Goal: Navigation & Orientation: Find specific page/section

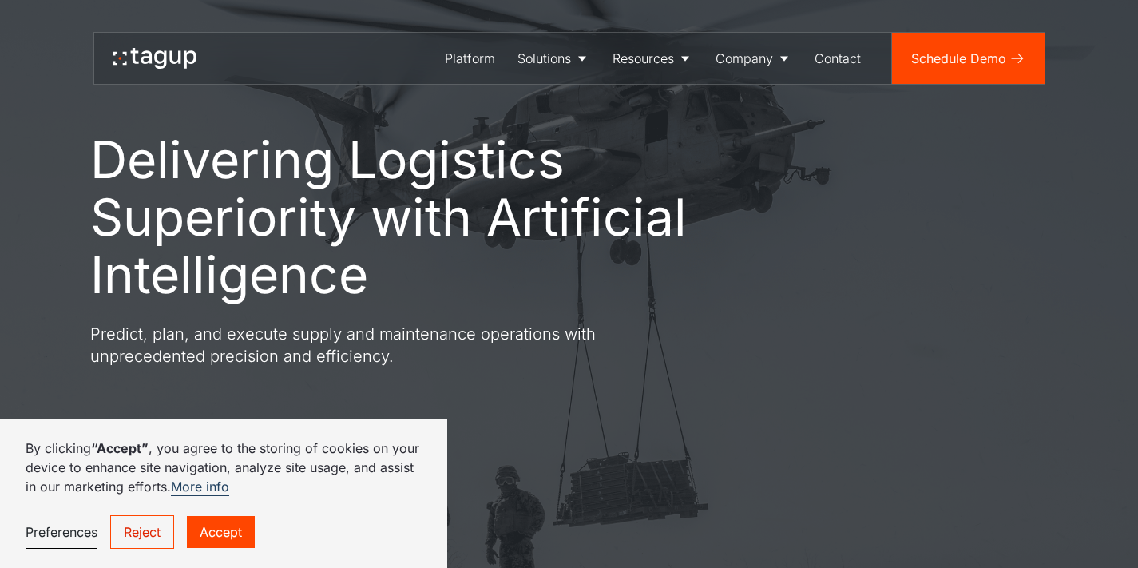
click at [166, 335] on p "Predict, plan, and execute supply and maintenance operations with unprecedented…" at bounding box center [377, 345] width 575 height 45
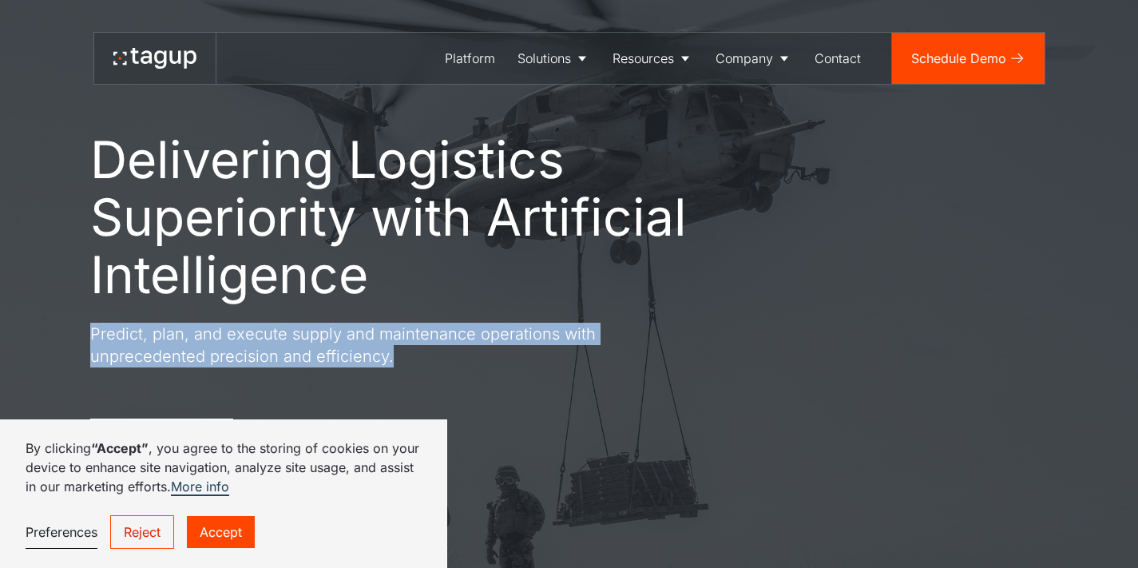
click at [166, 335] on p "Predict, plan, and execute supply and maintenance operations with unprecedented…" at bounding box center [377, 345] width 575 height 45
copy p "Predict, plan, and execute supply and maintenance operations with unprecedented…"
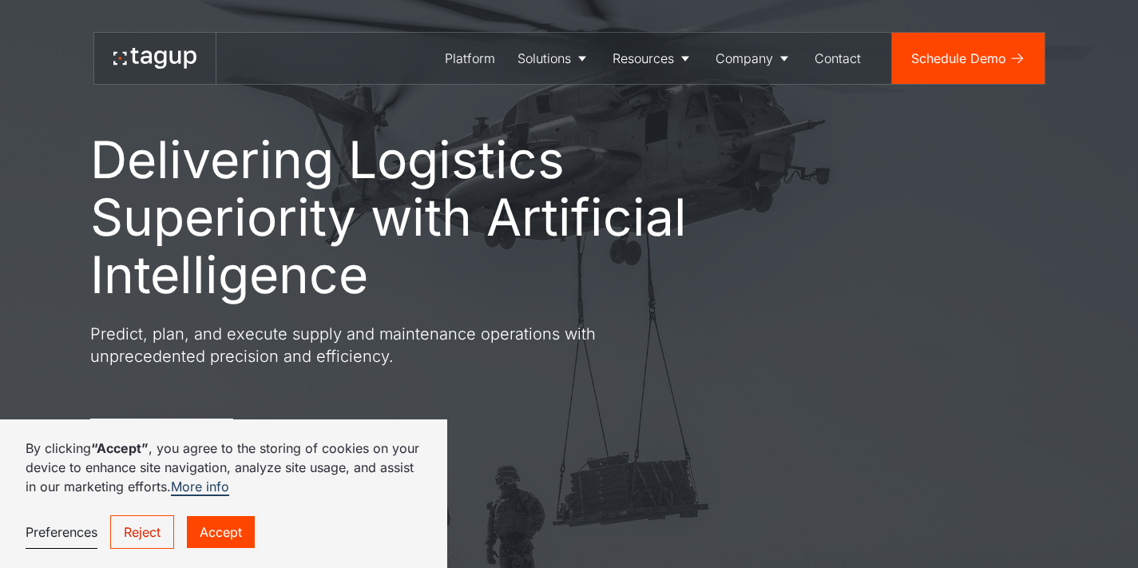
click at [739, 140] on h1 "Delivering Logistics Superiority with Artificial Intelligence" at bounding box center [425, 217] width 671 height 173
click at [756, 136] on div "Careers" at bounding box center [753, 140] width 65 height 19
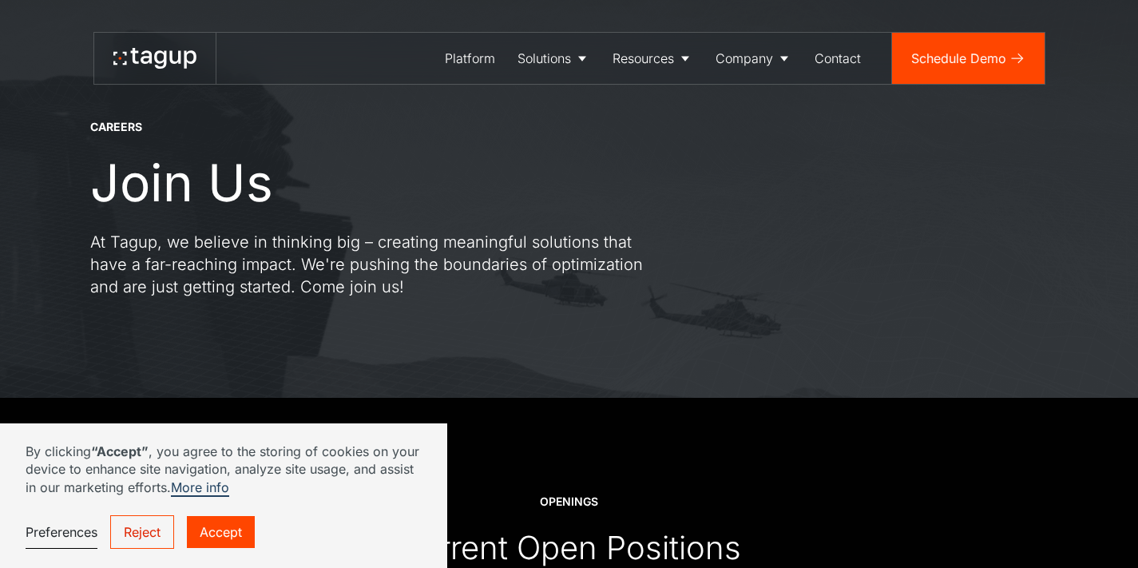
click at [240, 537] on link "Accept" at bounding box center [221, 532] width 68 height 32
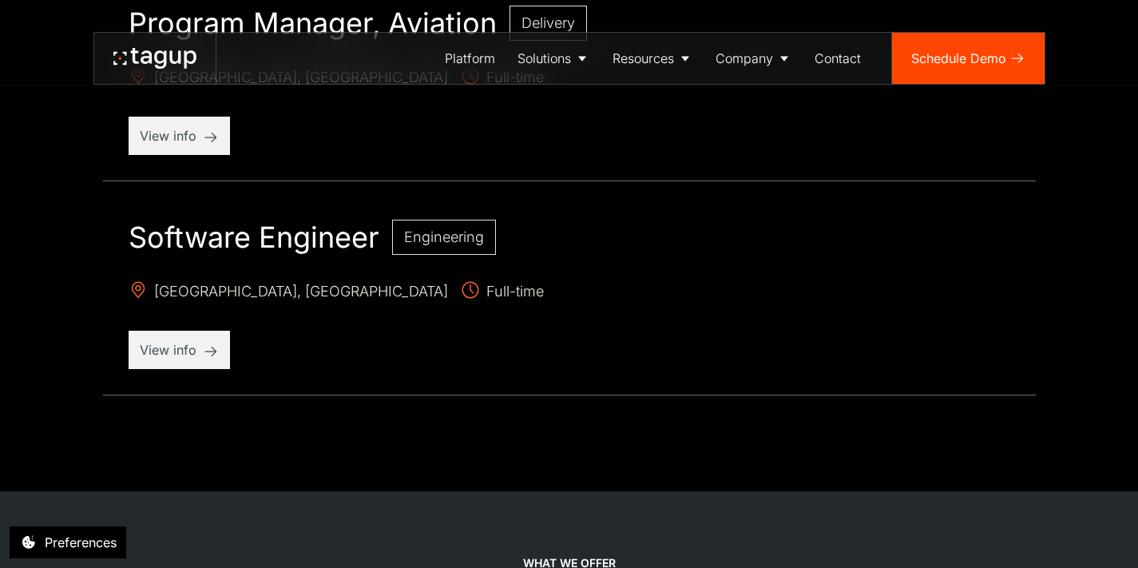
scroll to position [1555, 0]
